Goal: Task Accomplishment & Management: Use online tool/utility

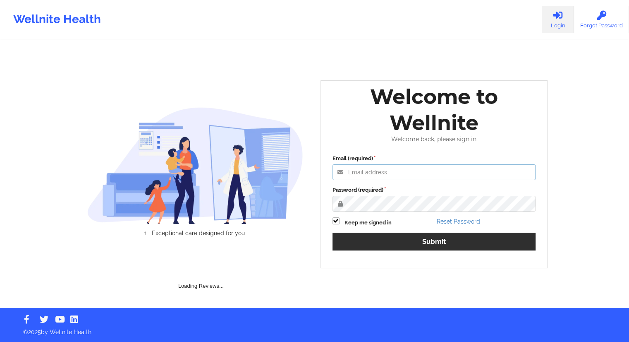
type input "[EMAIL_ADDRESS][DOMAIN_NAME]"
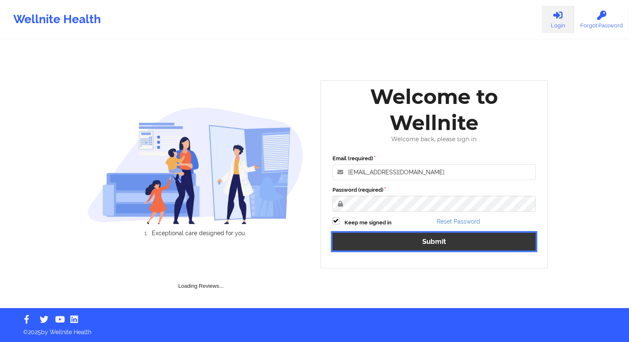
click at [444, 242] on button "Submit" at bounding box center [435, 242] width 204 height 18
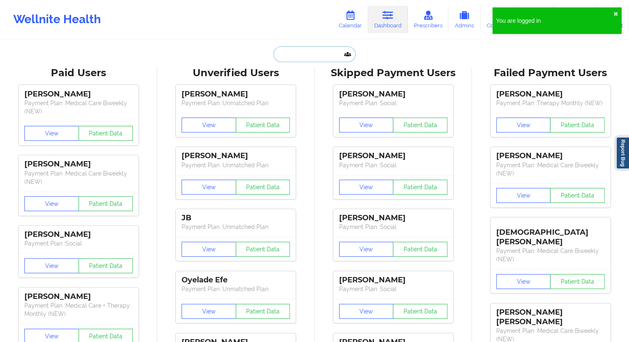
drag, startPoint x: 305, startPoint y: 47, endPoint x: 298, endPoint y: 53, distance: 9.7
click at [304, 48] on input "text" at bounding box center [314, 54] width 82 height 16
paste input "[EMAIL_ADDRESS][DOMAIN_NAME]"
type input "[EMAIL_ADDRESS][DOMAIN_NAME]"
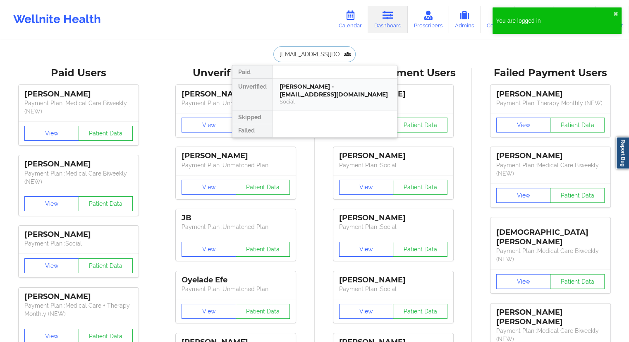
click at [301, 92] on div "[PERSON_NAME] - [EMAIL_ADDRESS][DOMAIN_NAME]" at bounding box center [335, 90] width 111 height 15
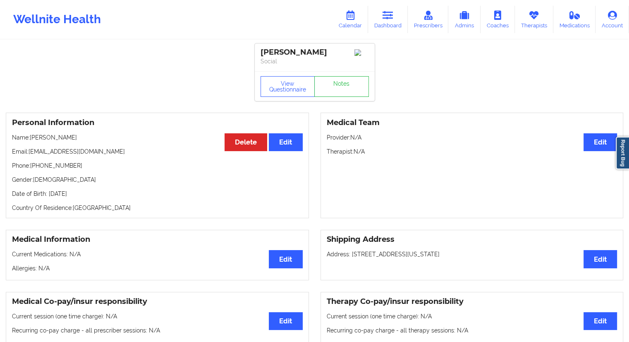
drag, startPoint x: 91, startPoint y: 139, endPoint x: 31, endPoint y: 140, distance: 59.2
click at [31, 140] on p "Name: [PERSON_NAME]" at bounding box center [157, 137] width 291 height 8
copy p "[PERSON_NAME]"
drag, startPoint x: 126, startPoint y: 42, endPoint x: 134, endPoint y: 2, distance: 40.5
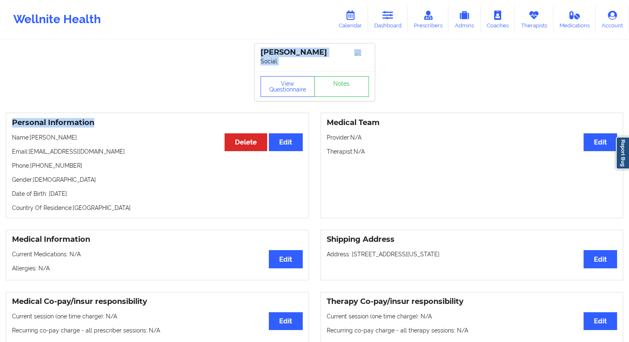
click at [157, 117] on div "Personal Information Edit Delete Name: [PERSON_NAME] Email: [EMAIL_ADDRESS][DOM…" at bounding box center [157, 165] width 303 height 105
drag, startPoint x: 80, startPoint y: 139, endPoint x: 31, endPoint y: 140, distance: 48.4
click at [31, 140] on p "Name: [PERSON_NAME]" at bounding box center [157, 137] width 291 height 8
copy p "[PERSON_NAME]"
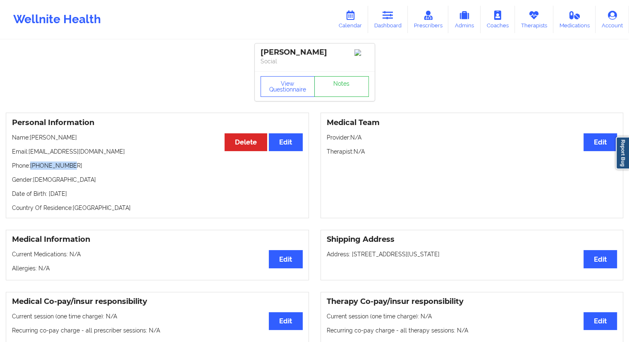
drag, startPoint x: 78, startPoint y: 166, endPoint x: 32, endPoint y: 166, distance: 45.5
click at [32, 166] on p "Phone: [PHONE_NUMBER]" at bounding box center [157, 165] width 291 height 8
copy p "[PHONE_NUMBER]"
drag, startPoint x: 78, startPoint y: 140, endPoint x: 31, endPoint y: 138, distance: 47.2
click at [31, 138] on p "Name: [PERSON_NAME]" at bounding box center [157, 137] width 291 height 8
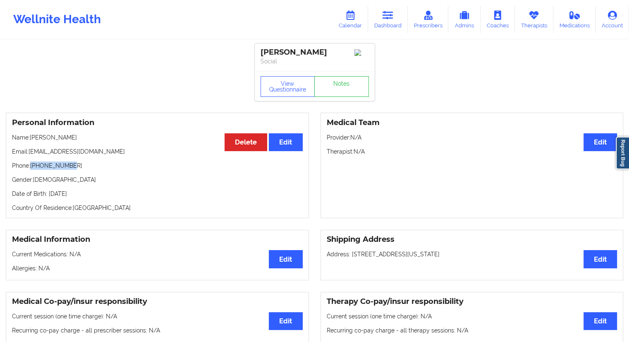
copy p "[PERSON_NAME]"
drag, startPoint x: 89, startPoint y: 153, endPoint x: 31, endPoint y: 154, distance: 57.9
click at [31, 154] on p "Email: [EMAIL_ADDRESS][DOMAIN_NAME]" at bounding box center [157, 151] width 291 height 8
click at [36, 156] on p "Email: [EMAIL_ADDRESS][DOMAIN_NAME]" at bounding box center [157, 151] width 291 height 8
drag, startPoint x: 96, startPoint y: 155, endPoint x: 36, endPoint y: 154, distance: 60.4
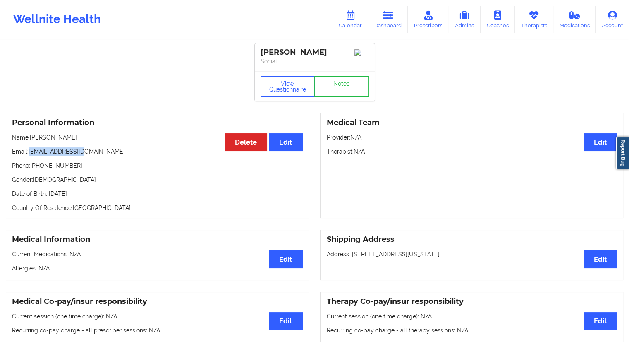
click at [30, 154] on p "Email: [EMAIL_ADDRESS][DOMAIN_NAME]" at bounding box center [157, 151] width 291 height 8
copy p "[EMAIL_ADDRESS][DOMAIN_NAME]"
click at [380, 21] on link "Dashboard" at bounding box center [388, 19] width 40 height 27
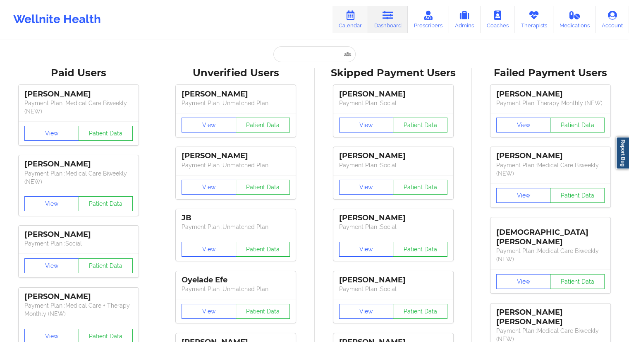
click at [348, 28] on link "Calendar" at bounding box center [351, 19] width 36 height 27
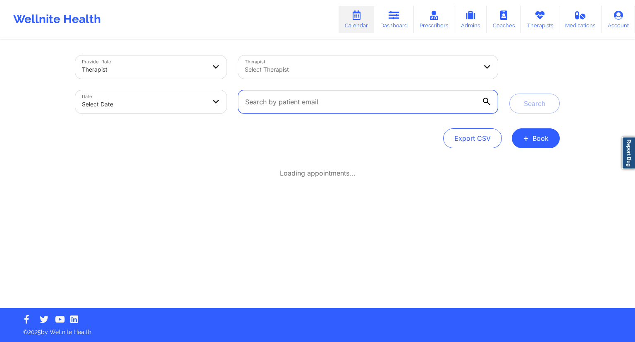
click at [305, 105] on input "text" at bounding box center [368, 101] width 260 height 23
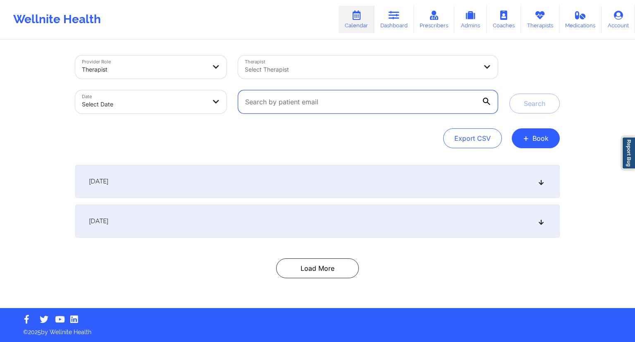
paste input "[EMAIL_ADDRESS][DOMAIN_NAME]"
type input "[EMAIL_ADDRESS][DOMAIN_NAME]"
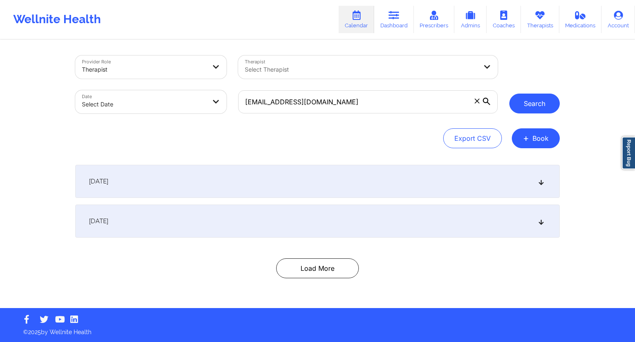
click at [547, 103] on button "Search" at bounding box center [535, 104] width 50 height 20
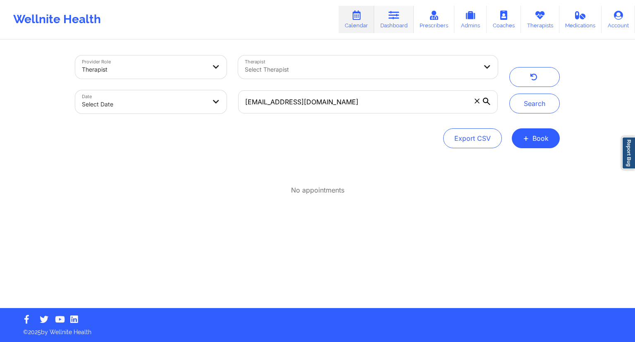
click at [402, 22] on link "Dashboard" at bounding box center [394, 19] width 40 height 27
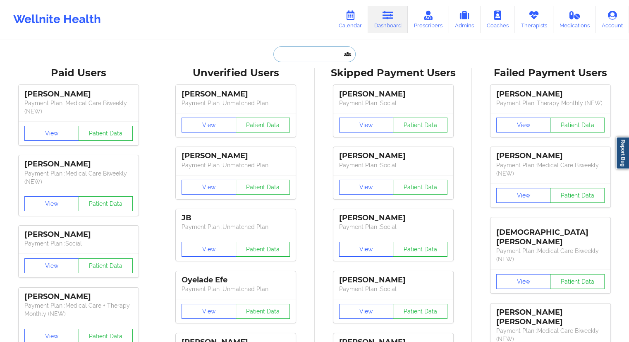
click at [286, 52] on input "text" at bounding box center [314, 54] width 82 height 16
paste input "[EMAIL_ADDRESS][DOMAIN_NAME]"
type input "[EMAIL_ADDRESS][DOMAIN_NAME]"
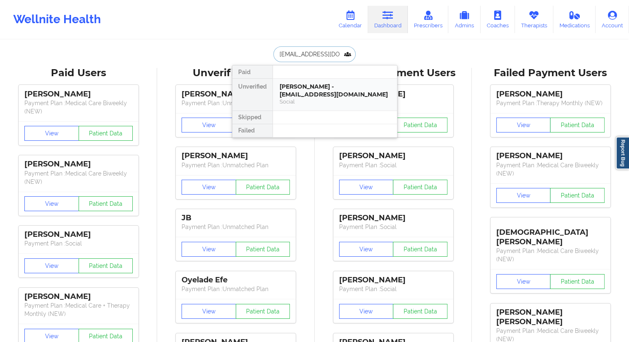
click at [298, 85] on div "[PERSON_NAME] - [EMAIL_ADDRESS][DOMAIN_NAME]" at bounding box center [335, 90] width 111 height 15
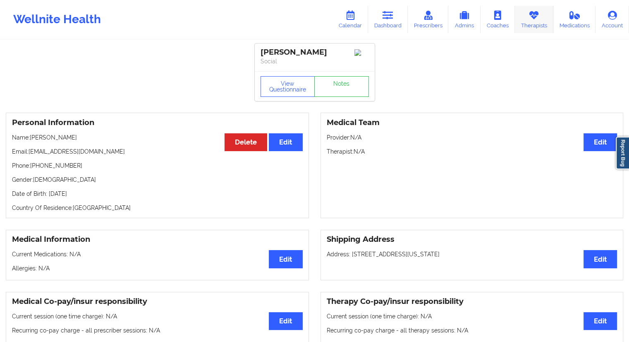
click at [523, 28] on link "Therapists" at bounding box center [534, 19] width 38 height 27
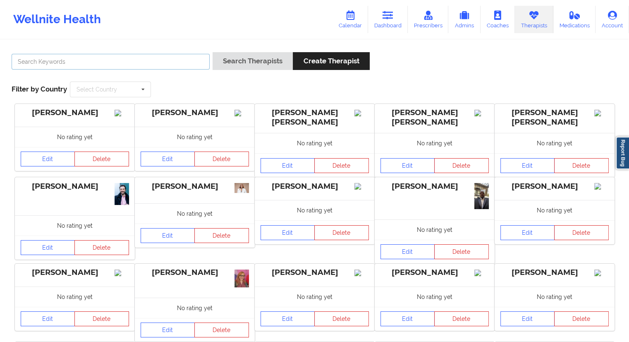
click at [67, 57] on input "text" at bounding box center [111, 62] width 198 height 16
paste input "[PERSON_NAME]"
click at [38, 63] on input "[PERSON_NAME]" at bounding box center [111, 62] width 198 height 16
click at [223, 62] on button "Search Therapists" at bounding box center [253, 61] width 80 height 18
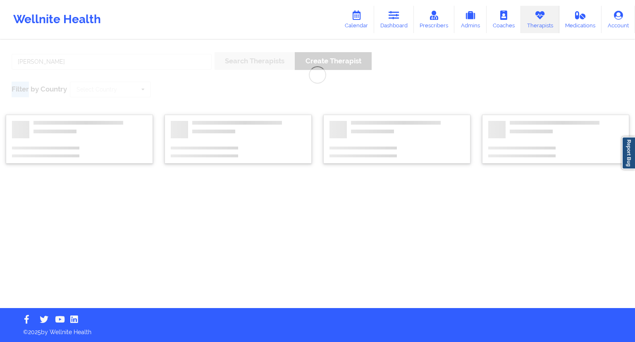
drag, startPoint x: 223, startPoint y: 62, endPoint x: 219, endPoint y: 60, distance: 4.5
click at [219, 60] on div "[PERSON_NAME] Search Therapists Create Therapist Filter by Country Select Count…" at bounding box center [317, 174] width 635 height 267
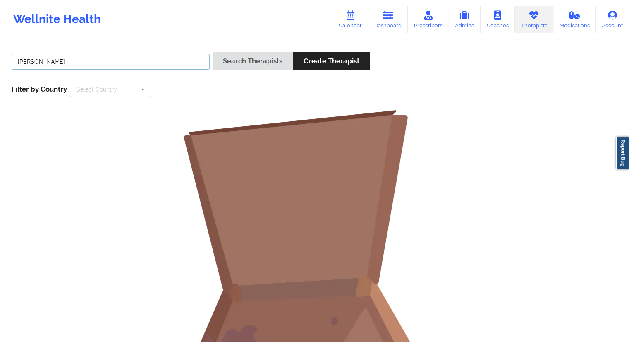
click at [80, 62] on input "[PERSON_NAME]" at bounding box center [111, 62] width 198 height 16
type input "[PERSON_NAME]"
click at [250, 58] on button "Search Therapists" at bounding box center [253, 61] width 80 height 18
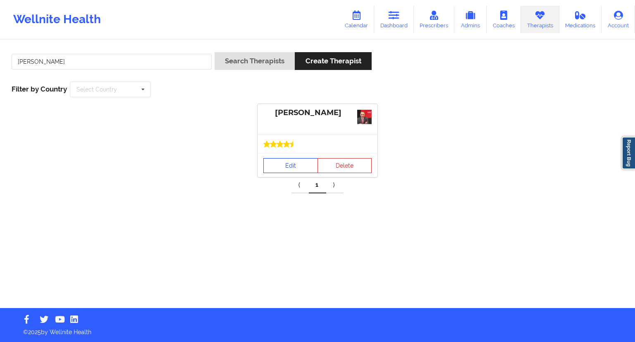
click at [288, 163] on link "Edit" at bounding box center [291, 165] width 55 height 15
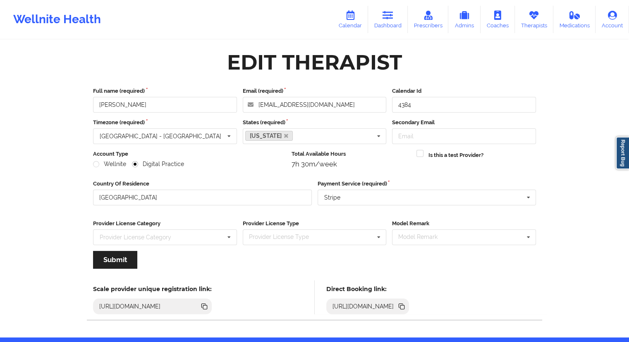
click at [410, 311] on div "[URL][DOMAIN_NAME]" at bounding box center [367, 306] width 83 height 16
click at [405, 307] on icon at bounding box center [402, 307] width 4 height 4
click at [392, 20] on link "Dashboard" at bounding box center [388, 19] width 40 height 27
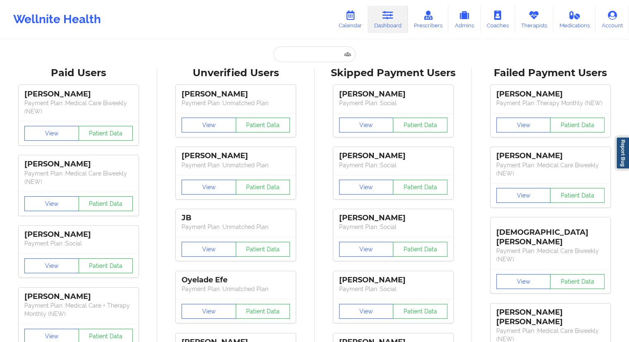
click at [279, 60] on input "text" at bounding box center [314, 54] width 82 height 16
paste input "[PERSON_NAME]"
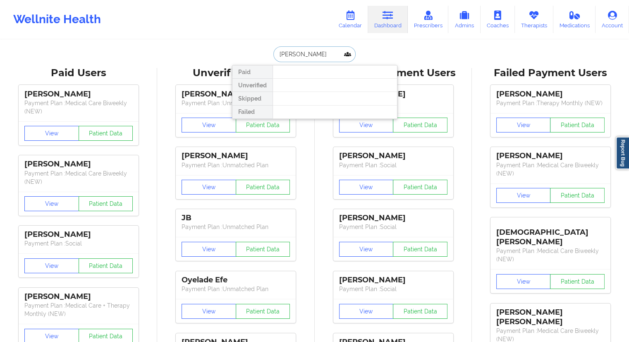
paste input "[PERSON_NAME]"
type input "[PERSON_NAME]"
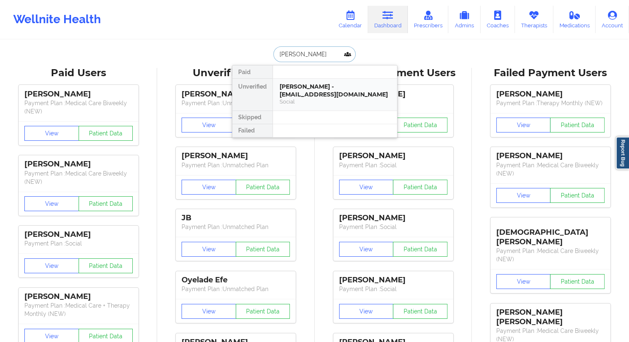
click at [348, 97] on div "[PERSON_NAME] - [EMAIL_ADDRESS][DOMAIN_NAME]" at bounding box center [335, 90] width 111 height 15
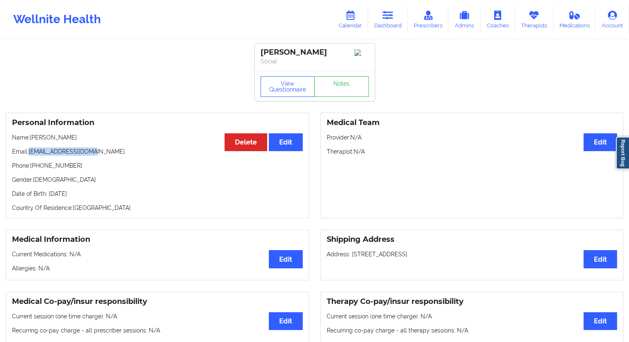
drag, startPoint x: 97, startPoint y: 153, endPoint x: 30, endPoint y: 153, distance: 67.0
click at [30, 153] on p "Email: [EMAIL_ADDRESS][DOMAIN_NAME]" at bounding box center [157, 151] width 291 height 8
copy p "[EMAIL_ADDRESS][DOMAIN_NAME]"
click at [351, 24] on link "Calendar" at bounding box center [351, 19] width 36 height 27
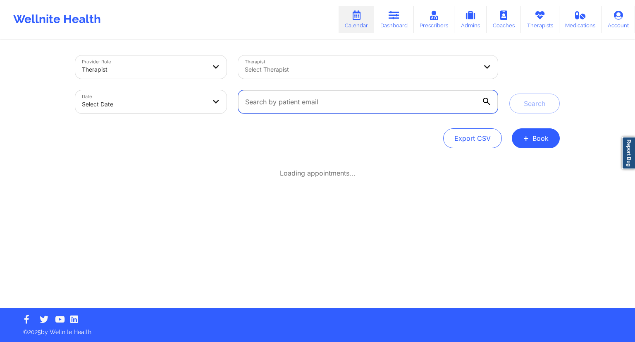
click at [268, 93] on input "text" at bounding box center [368, 101] width 260 height 23
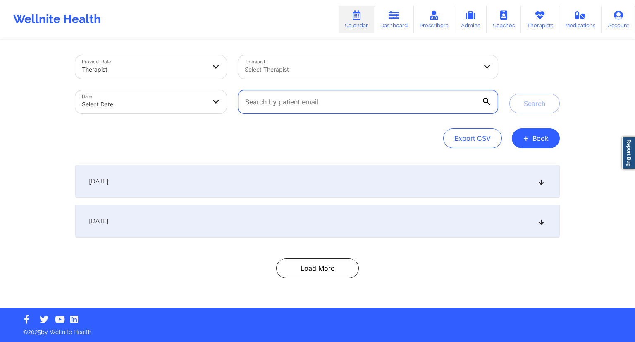
paste input "[EMAIL_ADDRESS][DOMAIN_NAME]"
type input "[EMAIL_ADDRESS][DOMAIN_NAME]"
click at [413, 132] on div "Export CSV + Book" at bounding box center [317, 138] width 485 height 20
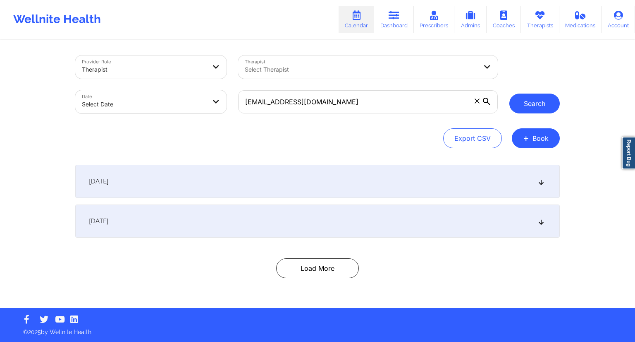
click at [524, 110] on button "Search" at bounding box center [535, 104] width 50 height 20
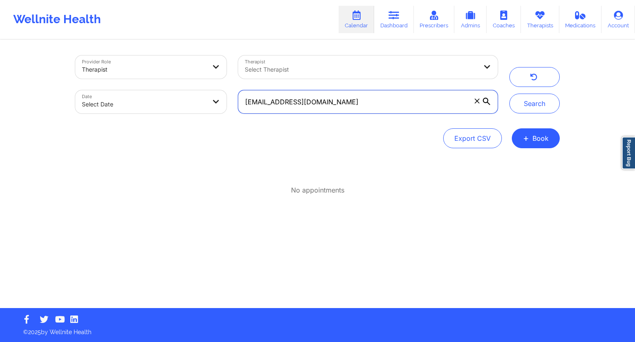
click at [331, 99] on input "[EMAIL_ADDRESS][DOMAIN_NAME]" at bounding box center [368, 101] width 260 height 23
click at [396, 20] on link "Dashboard" at bounding box center [394, 19] width 40 height 27
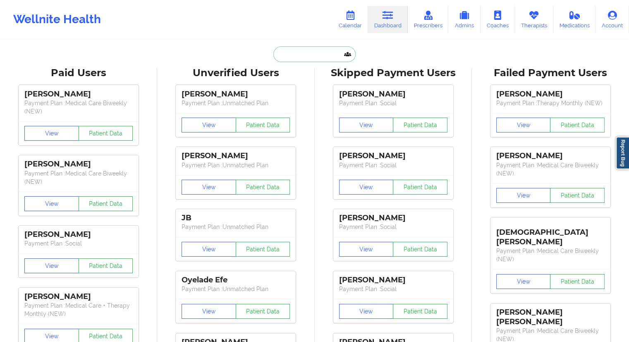
click at [278, 56] on input "text" at bounding box center [314, 54] width 82 height 16
paste input "[PERSON_NAME]"
type input "[PERSON_NAME]"
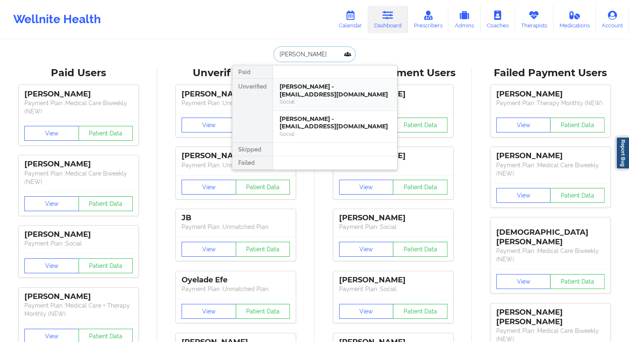
click at [299, 91] on div "[PERSON_NAME] - [EMAIL_ADDRESS][DOMAIN_NAME]" at bounding box center [335, 90] width 111 height 15
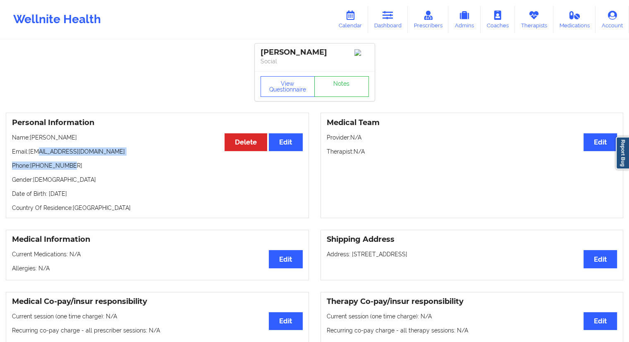
drag, startPoint x: 123, startPoint y: 156, endPoint x: 35, endPoint y: 149, distance: 88.4
click at [35, 149] on div "Personal Information Edit Delete Name: [PERSON_NAME] Email: [EMAIL_ADDRESS][DOM…" at bounding box center [157, 165] width 303 height 105
click at [35, 161] on div "Personal Information Edit Delete Name: [PERSON_NAME] Email: [EMAIL_ADDRESS][DOM…" at bounding box center [157, 165] width 303 height 105
drag, startPoint x: 134, startPoint y: 150, endPoint x: 28, endPoint y: 150, distance: 105.5
click at [28, 150] on p "Email: [EMAIL_ADDRESS][DOMAIN_NAME]" at bounding box center [157, 151] width 291 height 8
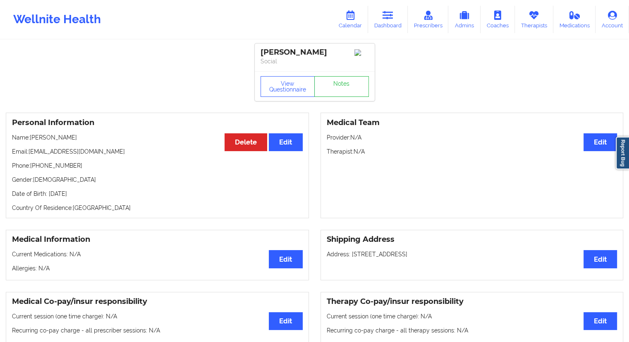
copy p "[EMAIL_ADDRESS][DOMAIN_NAME]"
click at [64, 125] on h3 "Personal Information" at bounding box center [157, 123] width 291 height 10
drag, startPoint x: 88, startPoint y: 139, endPoint x: 30, endPoint y: 139, distance: 58.3
click at [30, 139] on p "Name: [PERSON_NAME]" at bounding box center [157, 137] width 291 height 8
copy p "[PERSON_NAME]"
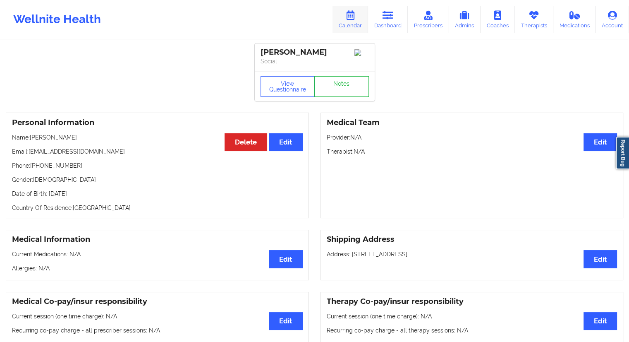
click at [351, 28] on link "Calendar" at bounding box center [351, 19] width 36 height 27
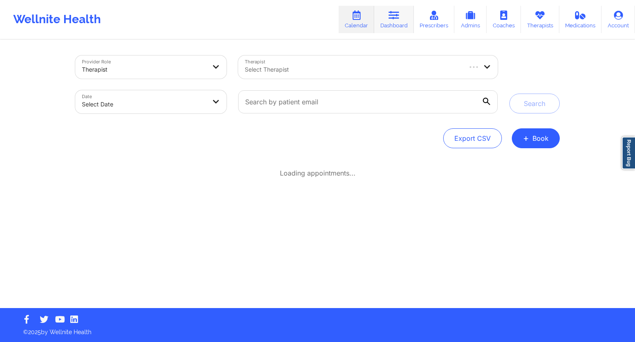
click at [393, 22] on link "Dashboard" at bounding box center [394, 19] width 40 height 27
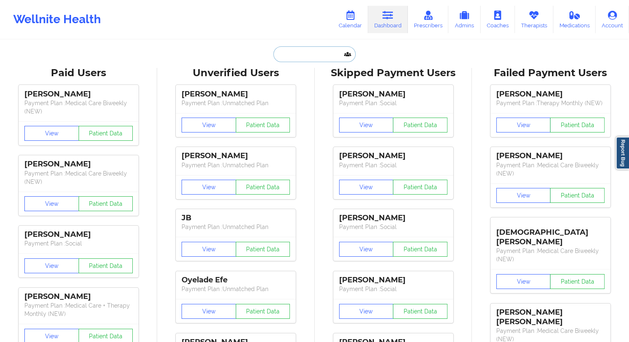
click at [314, 59] on input "text" at bounding box center [314, 54] width 82 height 16
paste input "[PERSON_NAME]"
type input "[PERSON_NAME]"
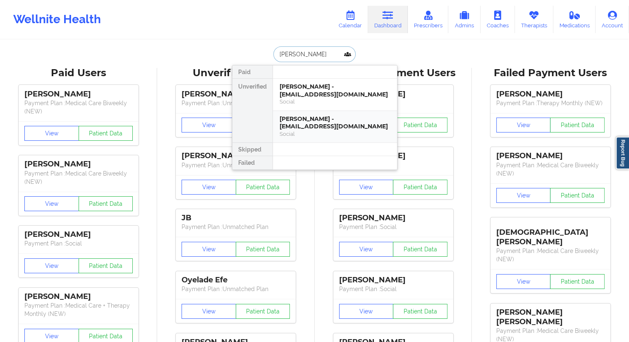
click at [326, 129] on div "[PERSON_NAME] - [EMAIL_ADDRESS][DOMAIN_NAME]" at bounding box center [335, 122] width 111 height 15
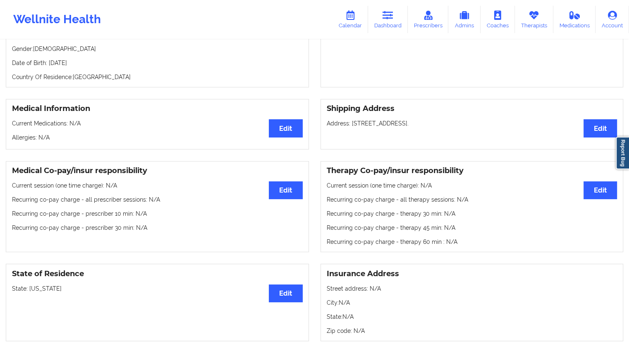
scroll to position [41, 0]
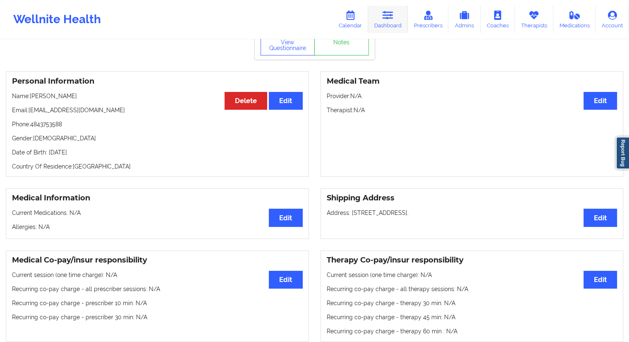
click at [386, 24] on link "Dashboard" at bounding box center [388, 19] width 40 height 27
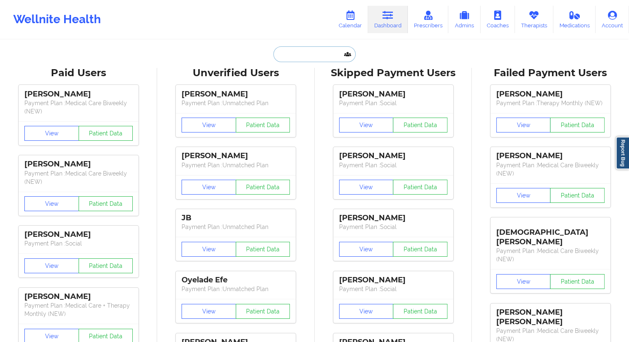
click at [292, 58] on input "text" at bounding box center [314, 54] width 82 height 16
paste input "[PERSON_NAME]"
type input "[PERSON_NAME]"
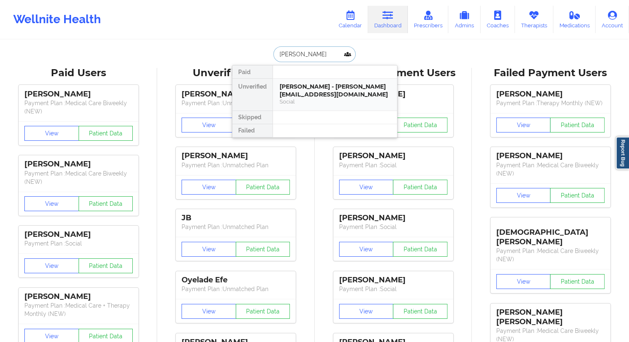
click at [285, 110] on div "[PERSON_NAME] - [PERSON_NAME][EMAIL_ADDRESS][DOMAIN_NAME] Social" at bounding box center [335, 95] width 124 height 32
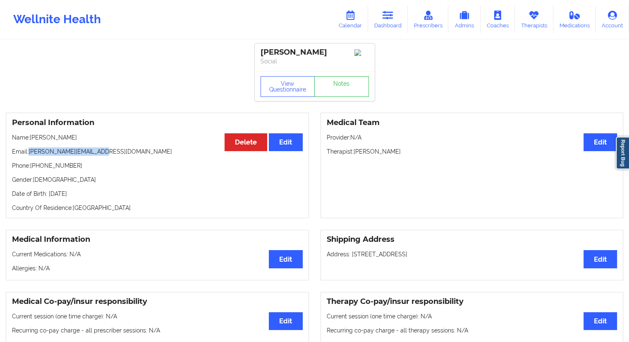
drag, startPoint x: 107, startPoint y: 154, endPoint x: 29, endPoint y: 149, distance: 77.9
click at [29, 149] on div "Personal Information Edit Delete Name: [PERSON_NAME] Email: [PERSON_NAME][EMAIL…" at bounding box center [157, 165] width 303 height 105
copy p "[PERSON_NAME][EMAIL_ADDRESS][DOMAIN_NAME]"
click at [354, 26] on link "Calendar" at bounding box center [351, 19] width 36 height 27
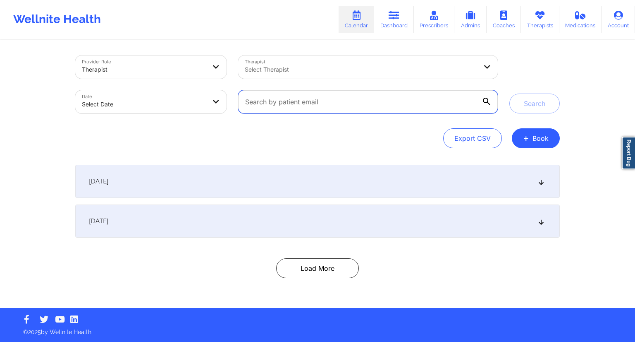
click at [266, 94] on input "text" at bounding box center [368, 101] width 260 height 23
paste input "[PERSON_NAME][EMAIL_ADDRESS][DOMAIN_NAME]"
type input "[PERSON_NAME][EMAIL_ADDRESS][DOMAIN_NAME]"
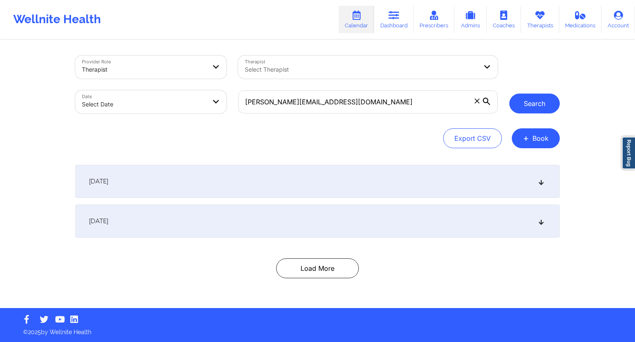
click at [523, 101] on button "Search" at bounding box center [535, 104] width 50 height 20
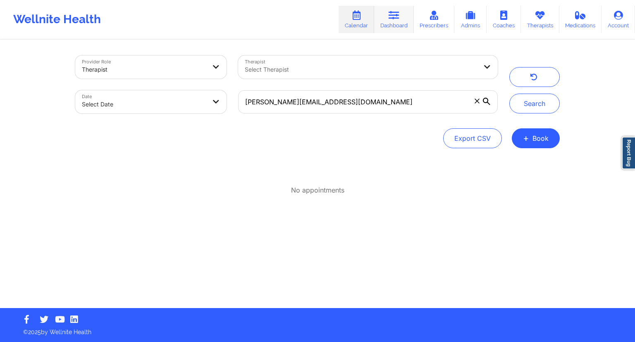
click at [394, 22] on link "Dashboard" at bounding box center [394, 19] width 40 height 27
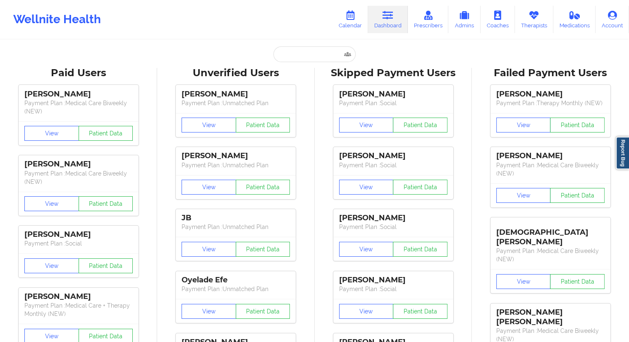
click at [301, 52] on input "text" at bounding box center [314, 54] width 82 height 16
paste input "[PERSON_NAME]"
type input "[PERSON_NAME]"
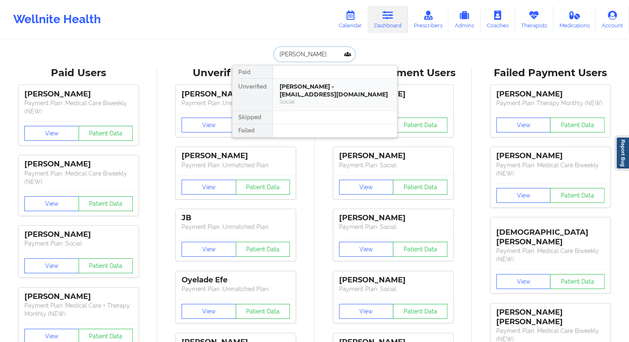
click at [315, 96] on div "[PERSON_NAME] - [EMAIL_ADDRESS][DOMAIN_NAME]" at bounding box center [335, 90] width 111 height 15
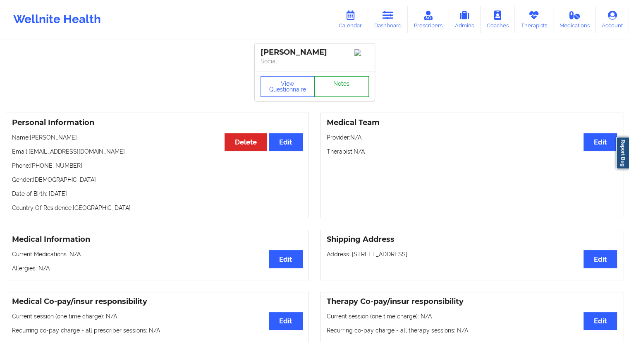
click at [338, 91] on link "Notes" at bounding box center [341, 86] width 55 height 21
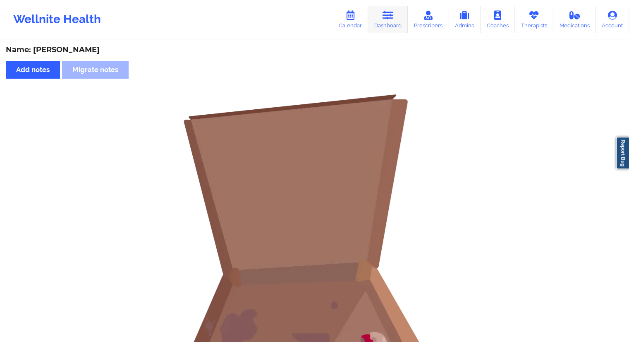
click at [383, 26] on link "Dashboard" at bounding box center [388, 19] width 40 height 27
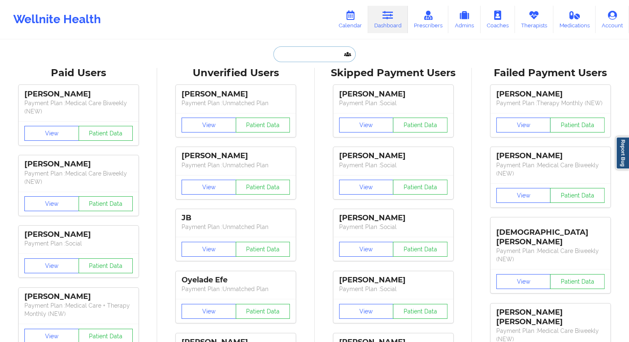
click at [288, 55] on input "text" at bounding box center [314, 54] width 82 height 16
paste input "[PERSON_NAME]"
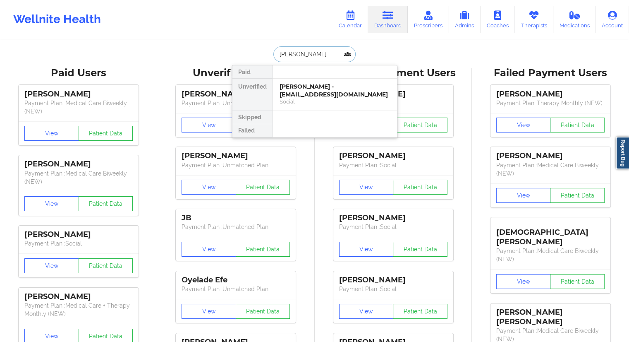
type input "[PERSON_NAME]"
click at [291, 88] on div "[PERSON_NAME] - [EMAIL_ADDRESS][DOMAIN_NAME]" at bounding box center [335, 90] width 111 height 15
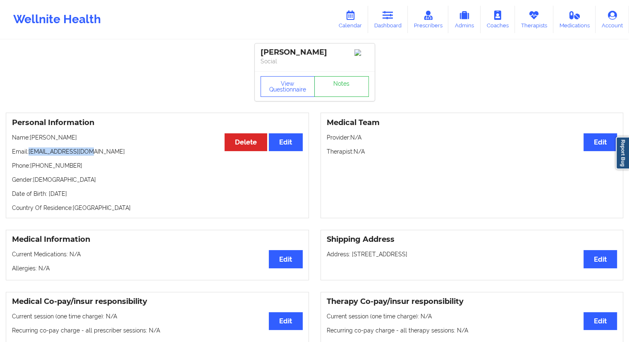
drag, startPoint x: 98, startPoint y: 158, endPoint x: 30, endPoint y: 154, distance: 67.9
click at [30, 154] on p "Email: [EMAIL_ADDRESS][DOMAIN_NAME]" at bounding box center [157, 151] width 291 height 8
copy p "[EMAIL_ADDRESS][DOMAIN_NAME]"
click at [355, 19] on icon at bounding box center [350, 15] width 11 height 9
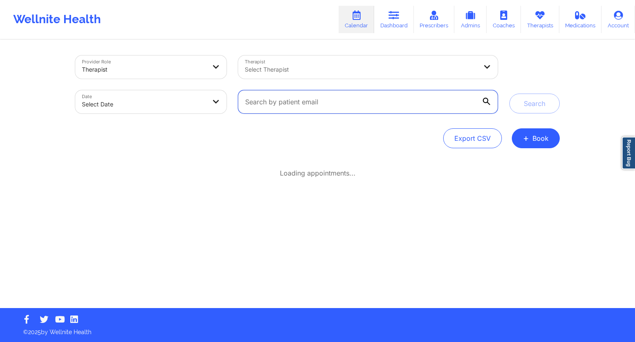
click at [278, 95] on input "text" at bounding box center [368, 101] width 260 height 23
paste input "[EMAIL_ADDRESS][DOMAIN_NAME]"
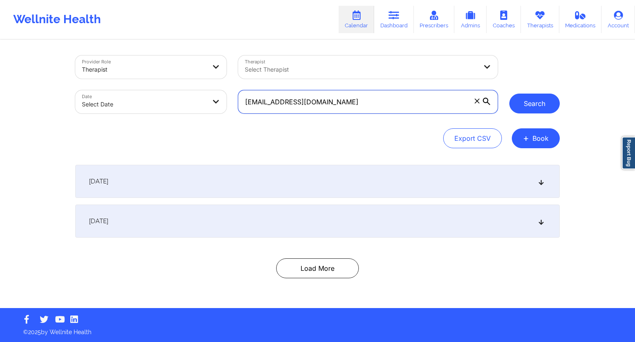
type input "[EMAIL_ADDRESS][DOMAIN_NAME]"
click at [515, 103] on button "Search" at bounding box center [535, 104] width 50 height 20
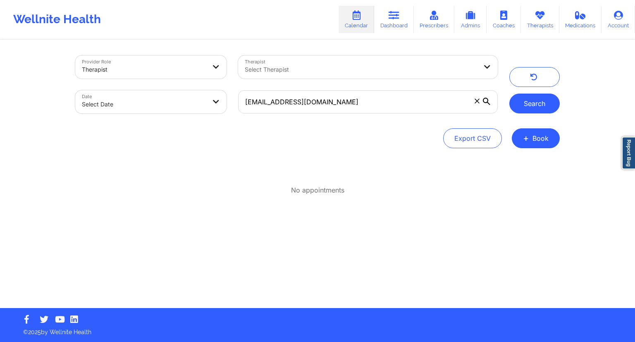
click at [528, 106] on button "Search" at bounding box center [535, 104] width 50 height 20
click at [308, 114] on div "[EMAIL_ADDRESS][DOMAIN_NAME]" at bounding box center [368, 101] width 271 height 35
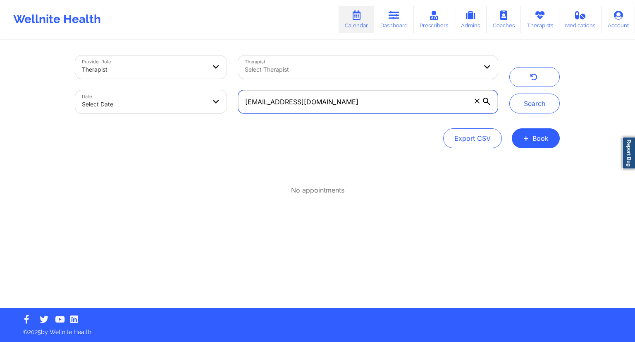
click at [314, 113] on input "[EMAIL_ADDRESS][DOMAIN_NAME]" at bounding box center [368, 101] width 260 height 23
click at [402, 23] on link "Dashboard" at bounding box center [394, 19] width 40 height 27
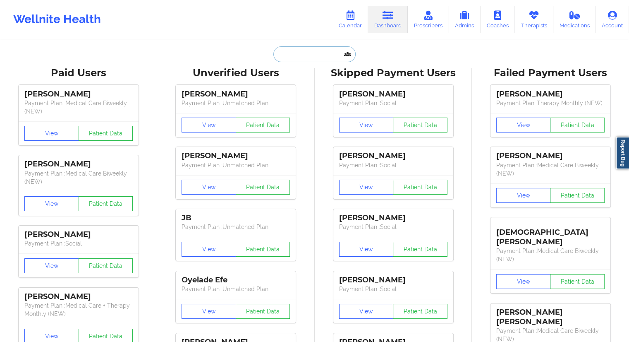
click at [280, 58] on input "text" at bounding box center [314, 54] width 82 height 16
paste input "[EMAIL_ADDRESS][DOMAIN_NAME]"
type input "[EMAIL_ADDRESS][DOMAIN_NAME]"
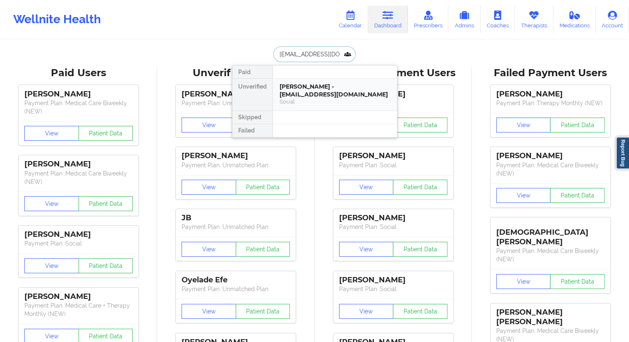
click at [288, 88] on div "[PERSON_NAME] - [EMAIL_ADDRESS][DOMAIN_NAME]" at bounding box center [335, 90] width 111 height 15
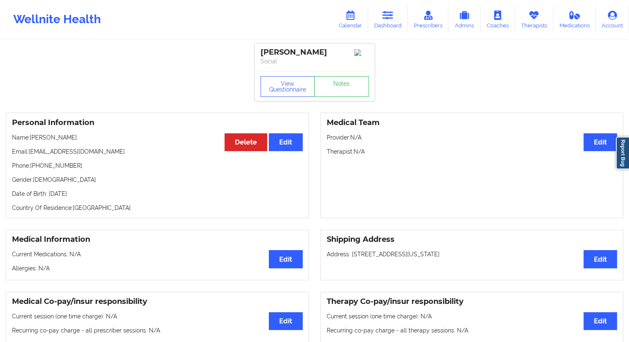
drag, startPoint x: 83, startPoint y: 138, endPoint x: 32, endPoint y: 136, distance: 50.5
click at [32, 136] on p "Name: [PERSON_NAME]" at bounding box center [157, 137] width 291 height 8
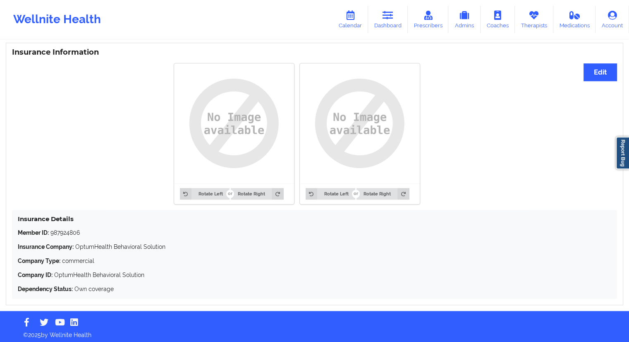
scroll to position [618, 0]
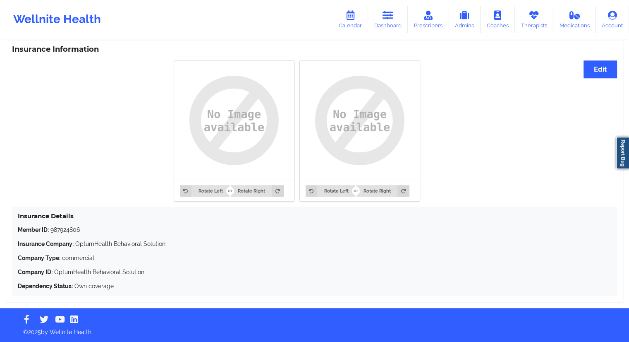
click at [90, 167] on div "Rotate Left Rotate Right Rotate Left Rotate Right" at bounding box center [297, 130] width 570 height 151
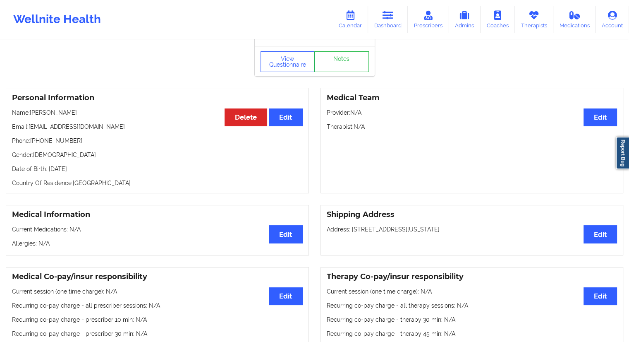
scroll to position [0, 0]
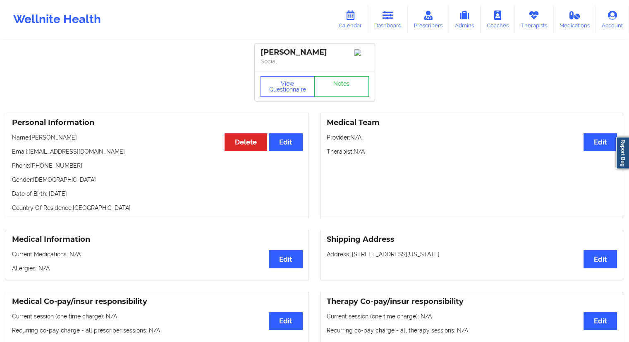
drag, startPoint x: 88, startPoint y: 139, endPoint x: 30, endPoint y: 141, distance: 58.4
click at [30, 141] on p "Name: [PERSON_NAME]" at bounding box center [157, 137] width 291 height 8
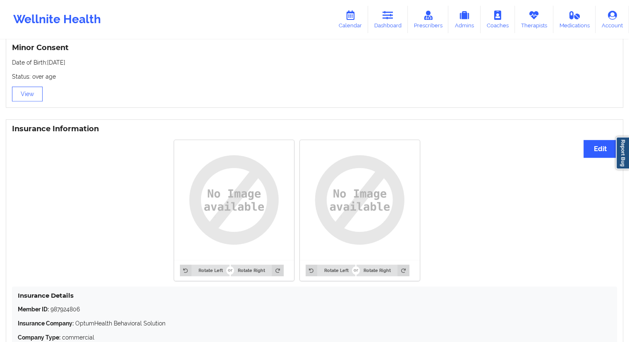
scroll to position [618, 0]
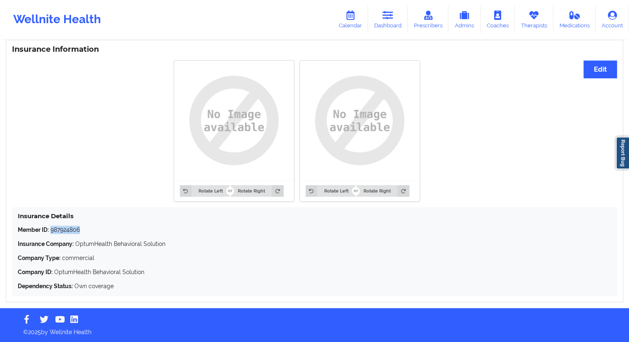
drag, startPoint x: 84, startPoint y: 232, endPoint x: 51, endPoint y: 230, distance: 33.1
click at [51, 230] on p "Member ID: 987924806" at bounding box center [315, 229] width 594 height 8
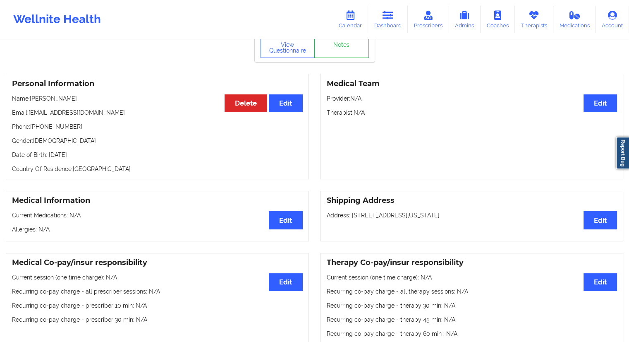
scroll to position [0, 0]
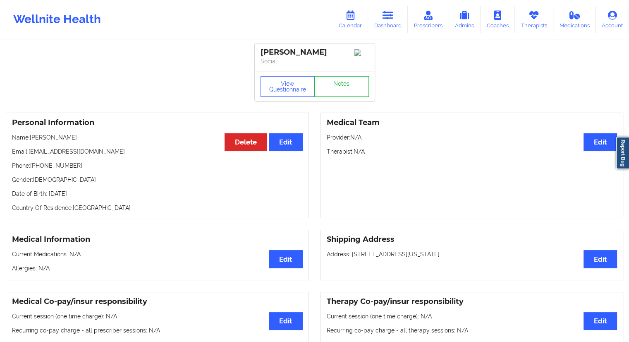
drag, startPoint x: 96, startPoint y: 197, endPoint x: 79, endPoint y: 199, distance: 16.3
click at [79, 198] on p "Date of Birth: [DEMOGRAPHIC_DATA]" at bounding box center [157, 193] width 291 height 8
drag, startPoint x: 76, startPoint y: 138, endPoint x: 31, endPoint y: 139, distance: 44.7
click at [31, 139] on p "Name: [PERSON_NAME]" at bounding box center [157, 137] width 291 height 8
drag, startPoint x: 83, startPoint y: 170, endPoint x: 32, endPoint y: 171, distance: 50.5
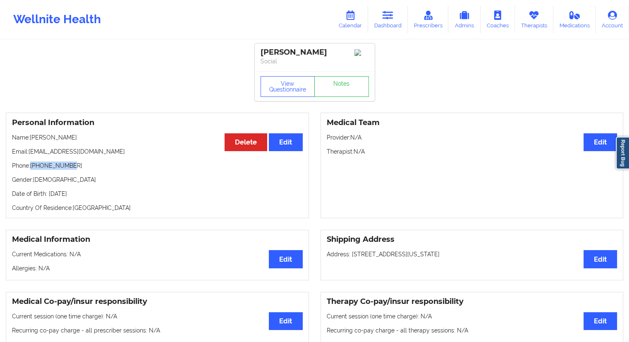
click at [32, 170] on p "Phone: [PHONE_NUMBER]" at bounding box center [157, 165] width 291 height 8
